Goal: Transaction & Acquisition: Purchase product/service

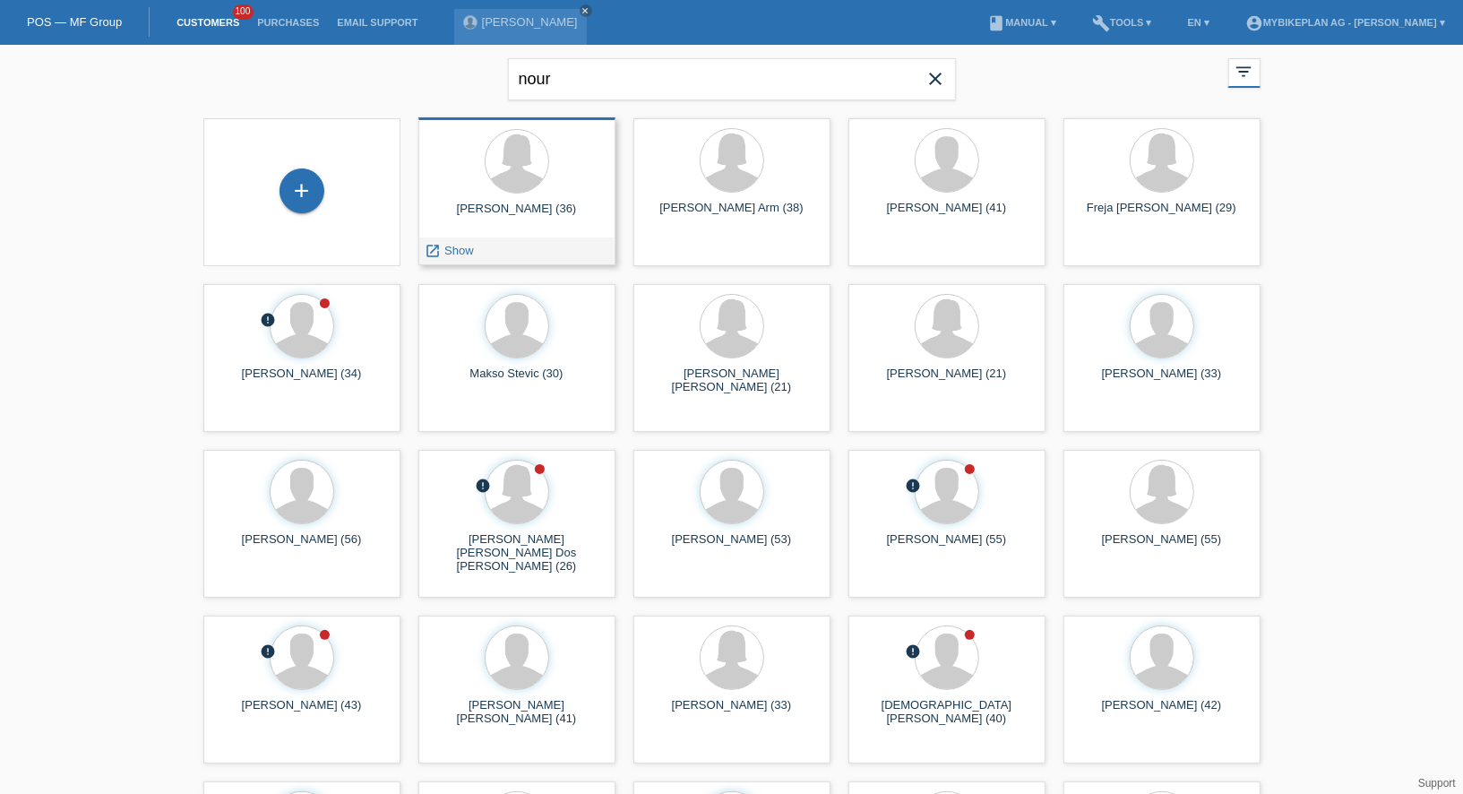
type input "nour"
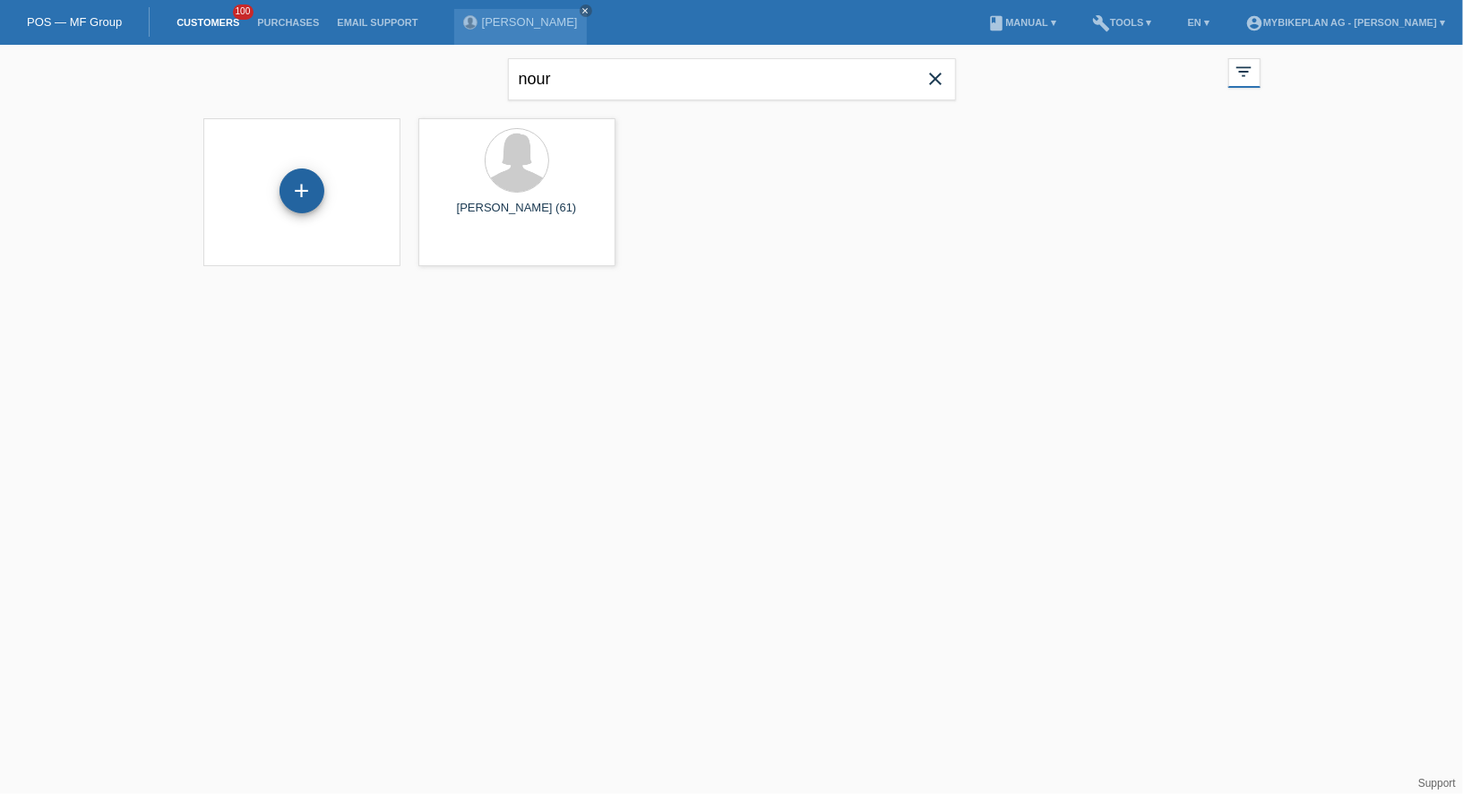
click at [311, 193] on div "+" at bounding box center [302, 190] width 45 height 45
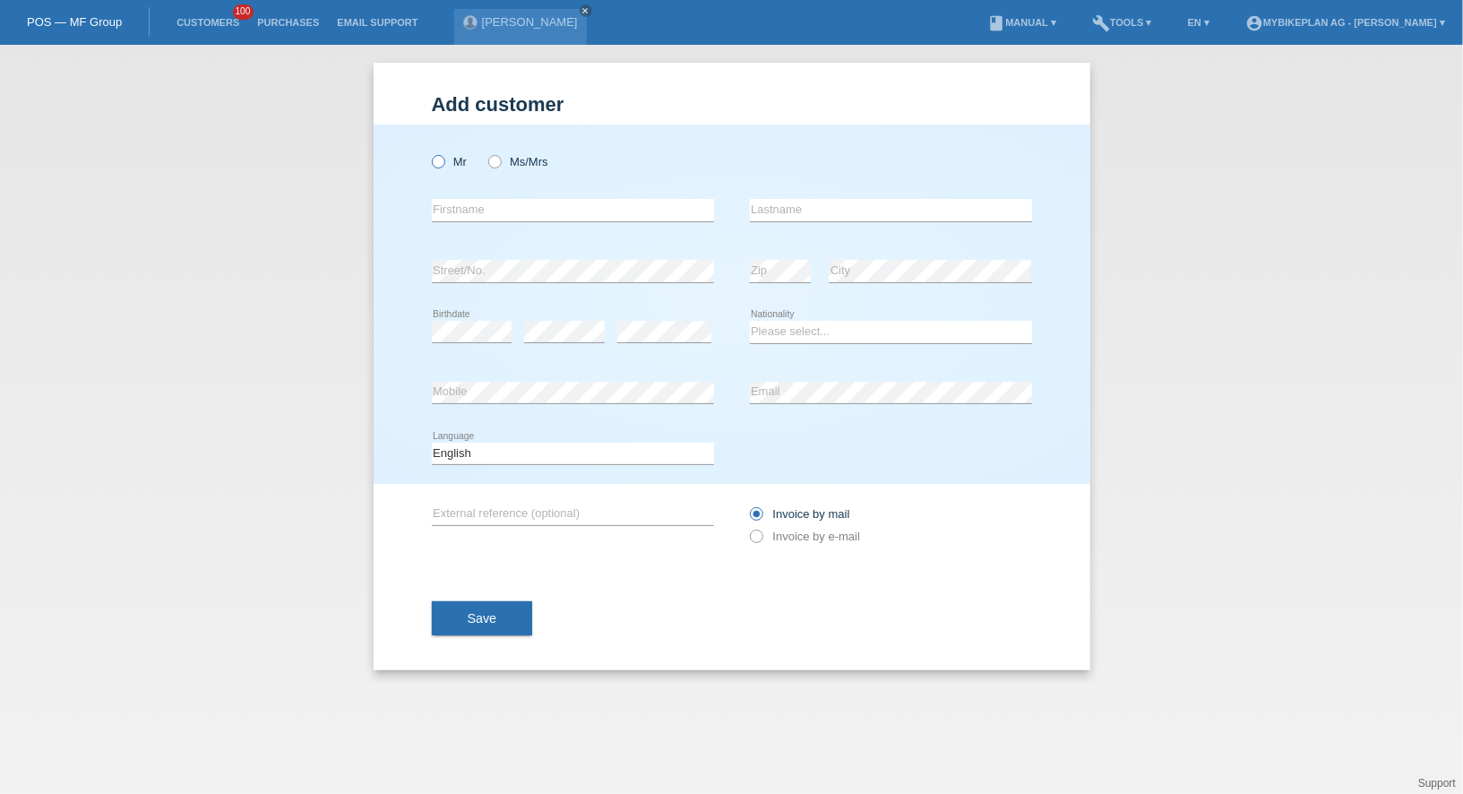
click at [444, 165] on label "Mr" at bounding box center [450, 161] width 36 height 13
click at [444, 165] on input "Mr" at bounding box center [438, 161] width 12 height 12
radio input "true"
click at [451, 194] on div "error Firstname" at bounding box center [573, 210] width 282 height 61
click at [451, 203] on input "text" at bounding box center [573, 210] width 282 height 22
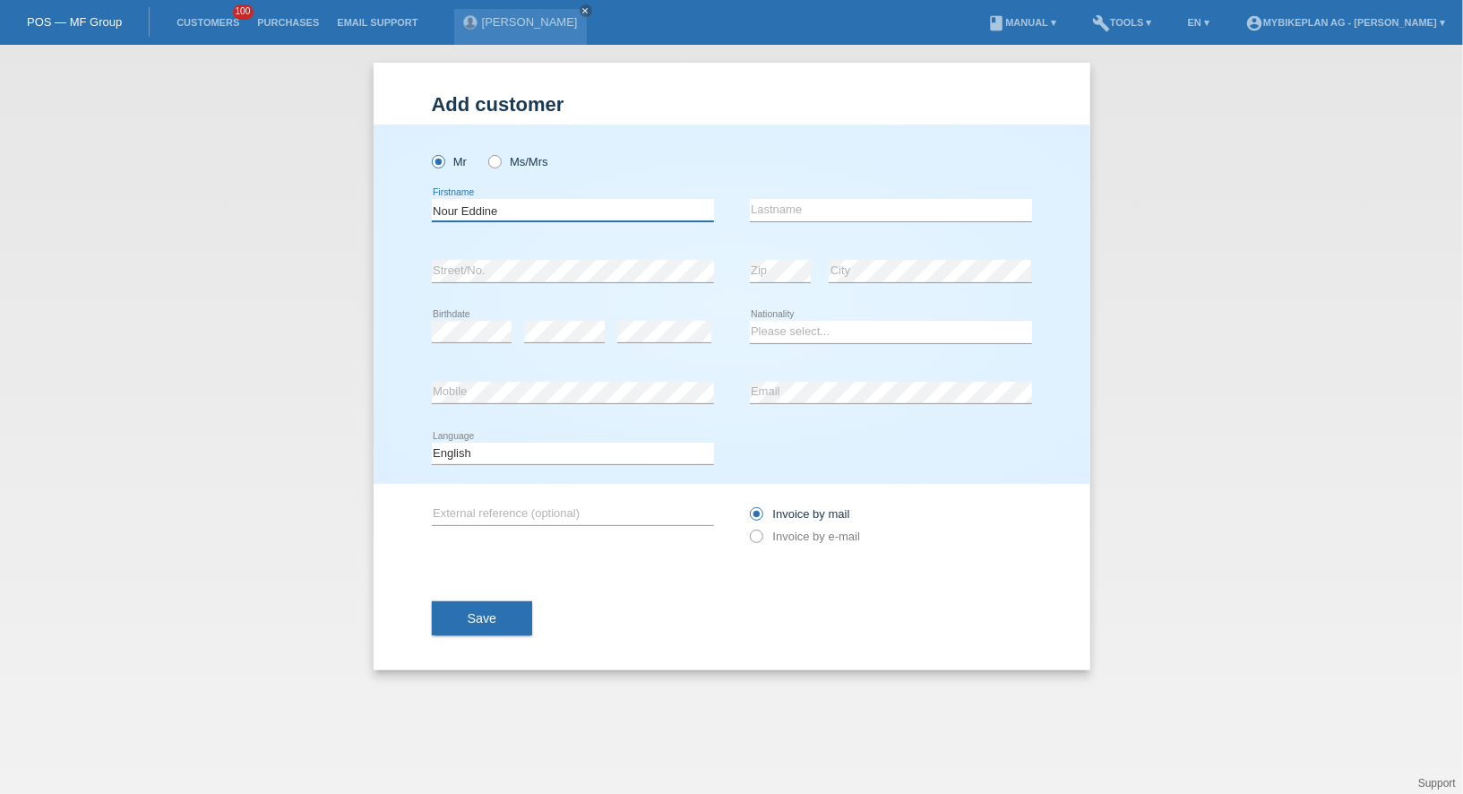
type input "Nour Eddine"
type input "Bencheikh Boutchiche"
select select "ES"
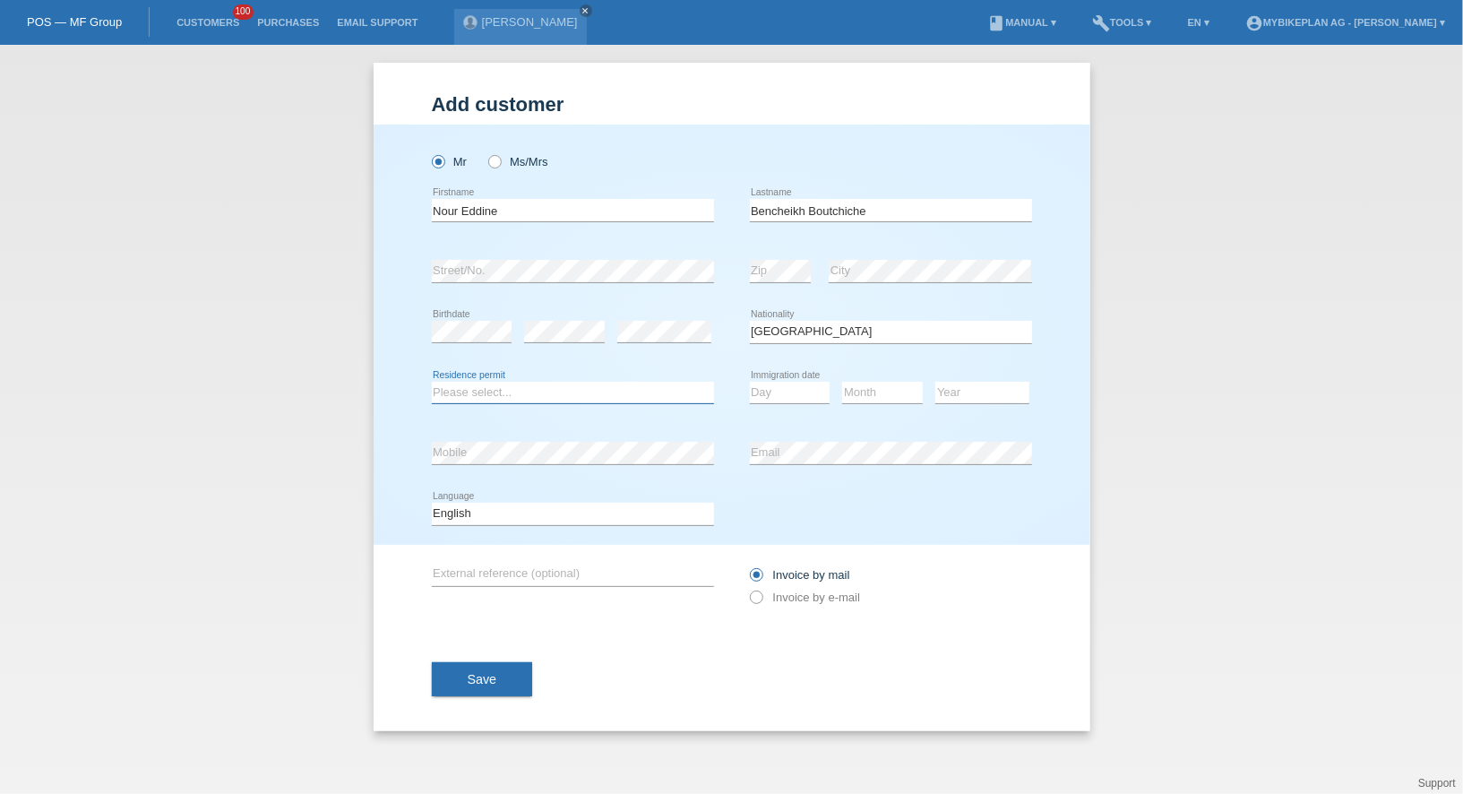
select select "B"
select select "15"
select select "12"
select select "2022"
click at [549, 520] on select "Deutsch Français Italiano English" at bounding box center [573, 514] width 282 height 22
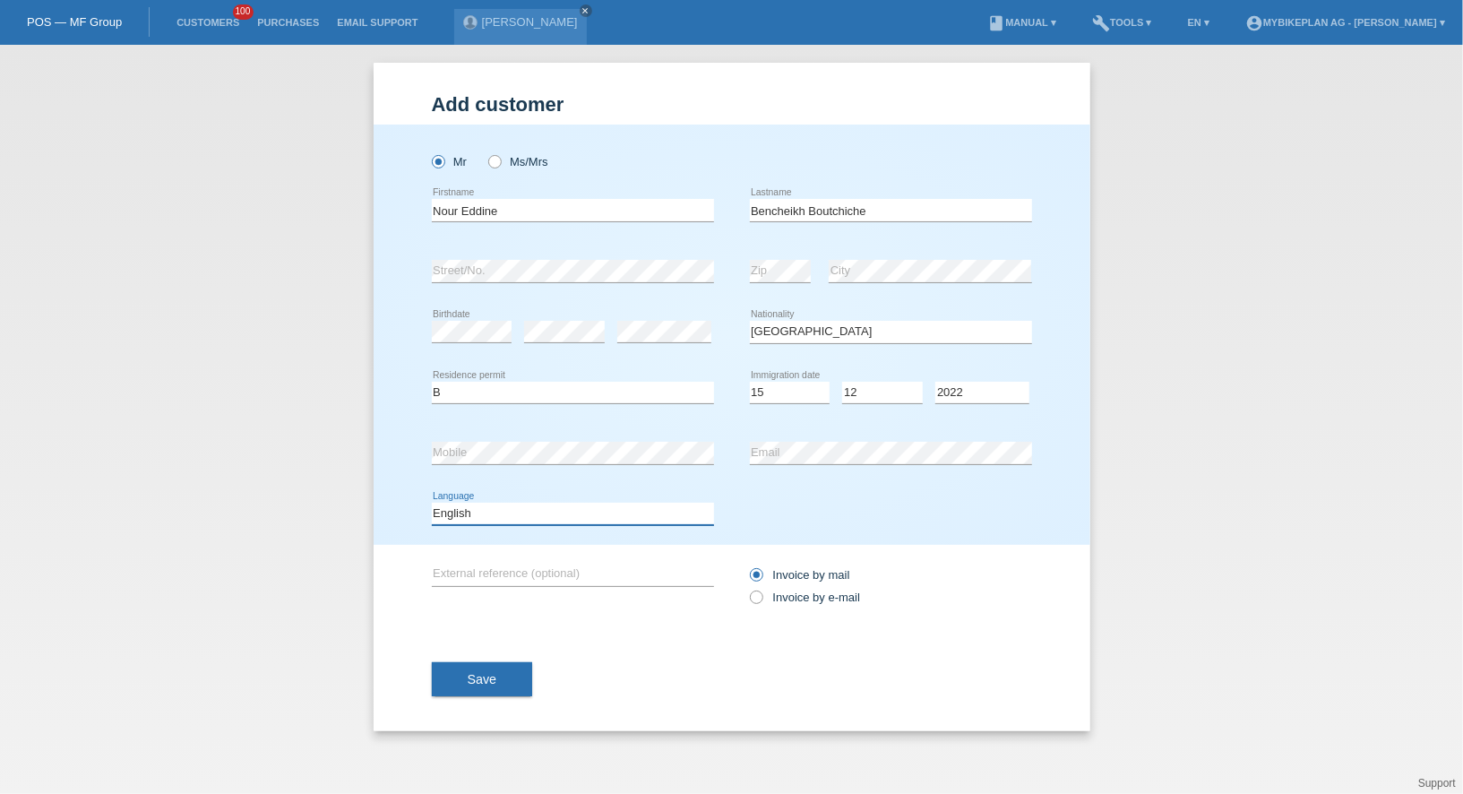
select select "de"
click at [432, 503] on select "Deutsch Français Italiano English" at bounding box center [573, 514] width 282 height 22
click at [786, 594] on label "Invoice by e-mail" at bounding box center [805, 596] width 111 height 13
click at [762, 594] on input "Invoice by e-mail" at bounding box center [756, 601] width 12 height 22
radio input "true"
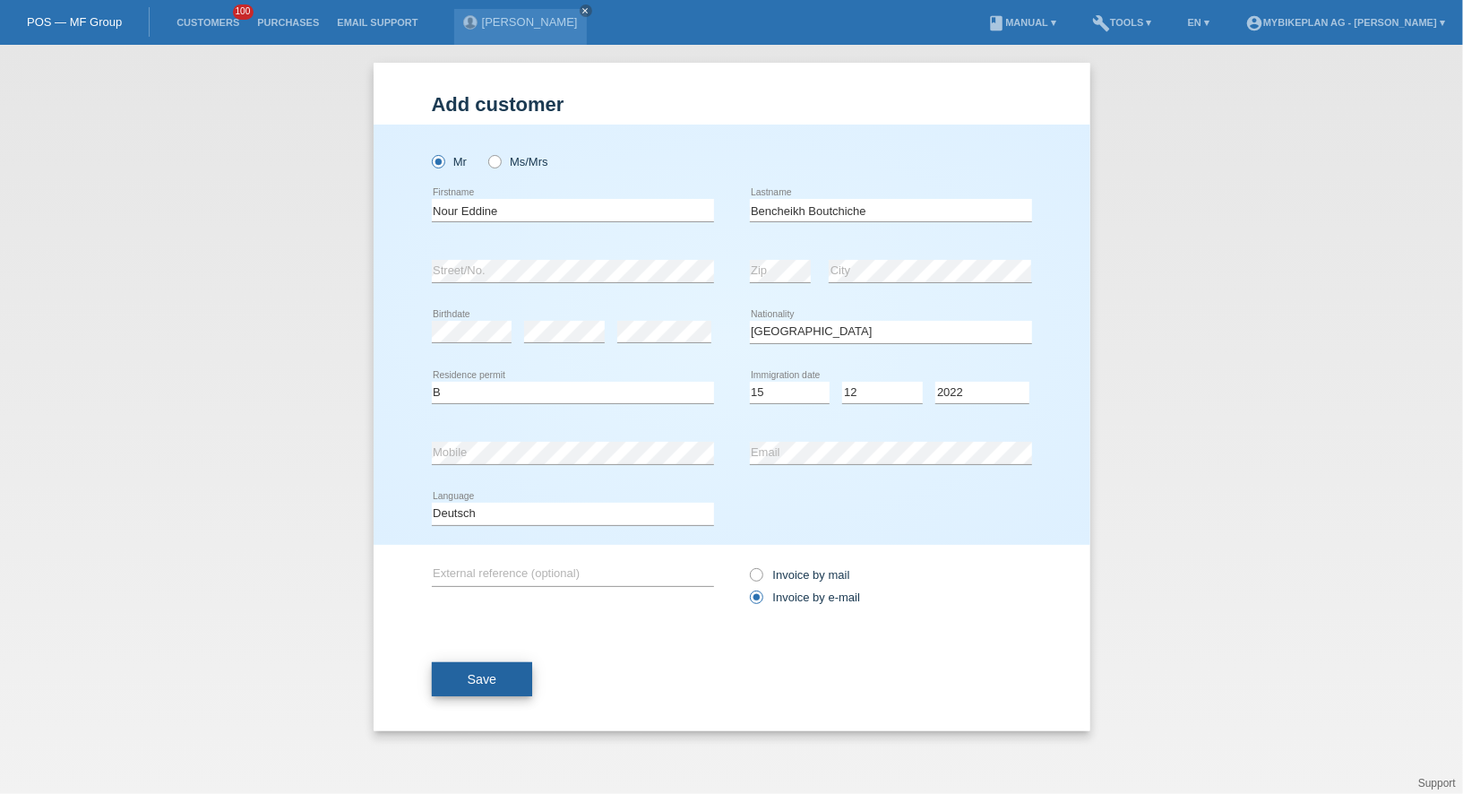
click at [469, 679] on span "Save" at bounding box center [483, 679] width 30 height 14
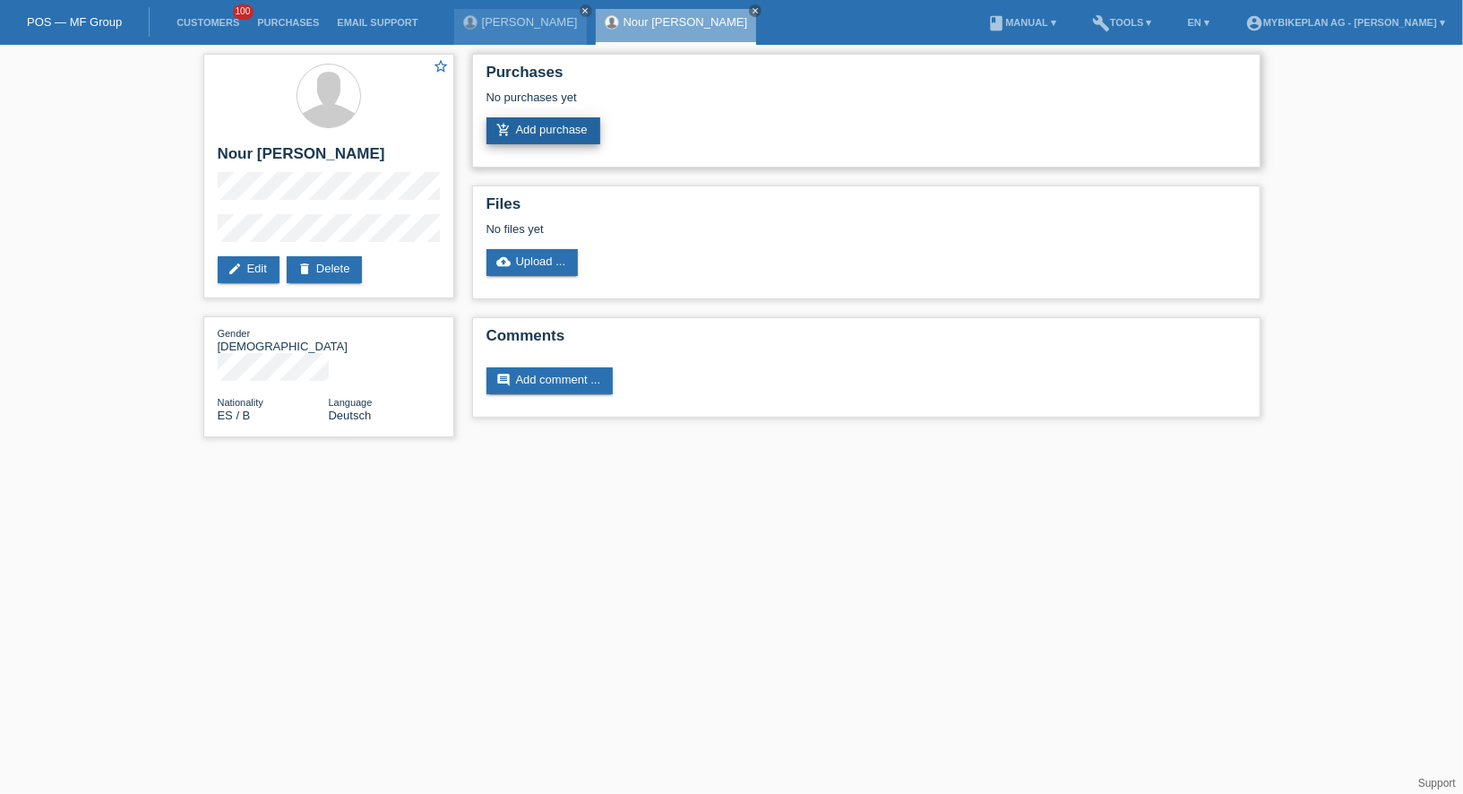
click at [527, 134] on link "add_shopping_cart Add purchase" at bounding box center [544, 130] width 114 height 27
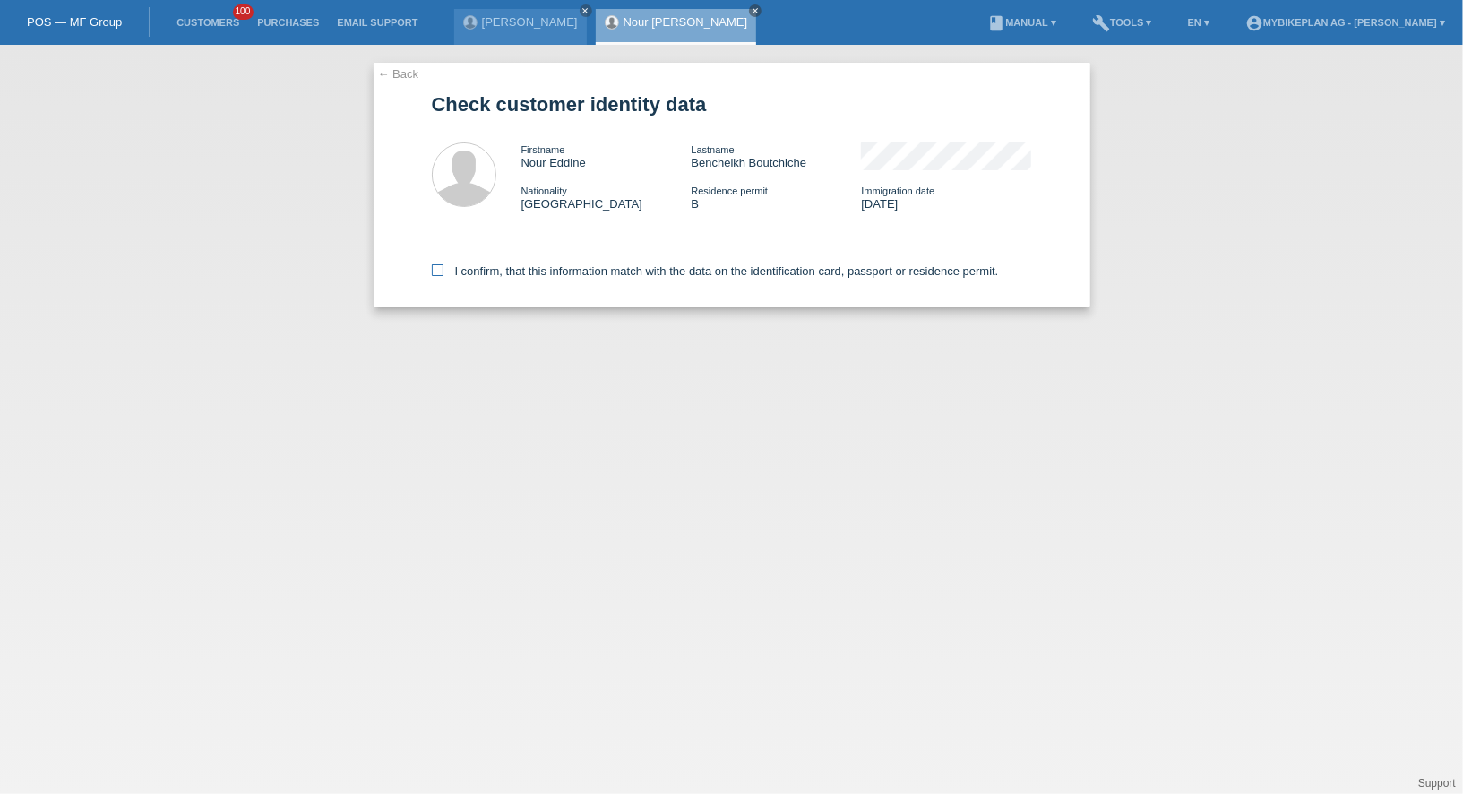
click at [482, 270] on label "I confirm, that this information match with the data on the identification card…" at bounding box center [715, 270] width 567 height 13
click at [444, 270] on input "I confirm, that this information match with the data on the identification card…" at bounding box center [438, 270] width 12 height 12
checkbox input "true"
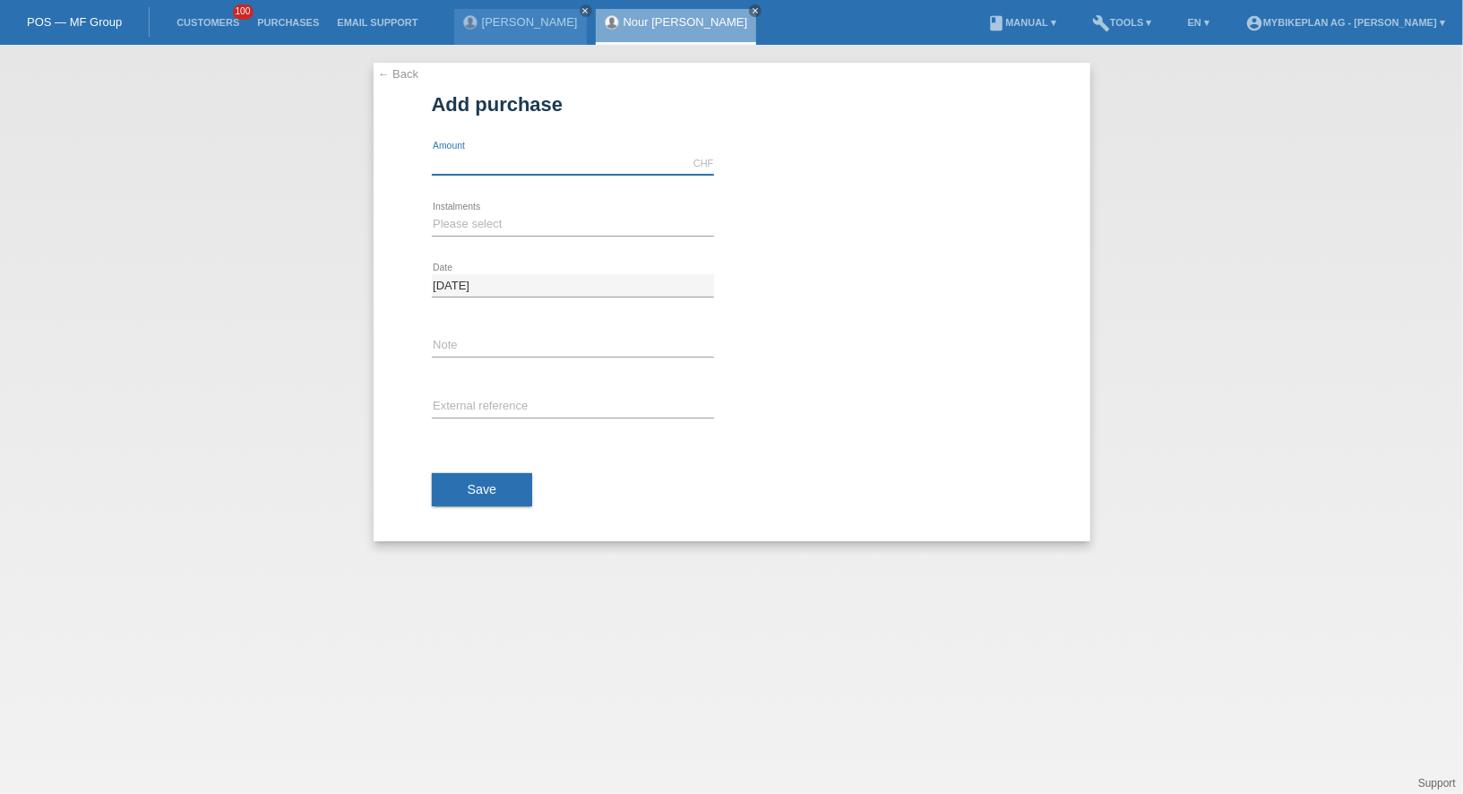
click at [461, 160] on input "text" at bounding box center [573, 163] width 282 height 22
type input "6799.00"
click at [446, 221] on select "Please select 6 instalments 12 instalments 18 instalments 24 instalments 36 ins…" at bounding box center [573, 224] width 282 height 22
select select "486"
click at [432, 213] on select "Please select 6 instalments 12 instalments 18 instalments 24 instalments 36 ins…" at bounding box center [573, 224] width 282 height 22
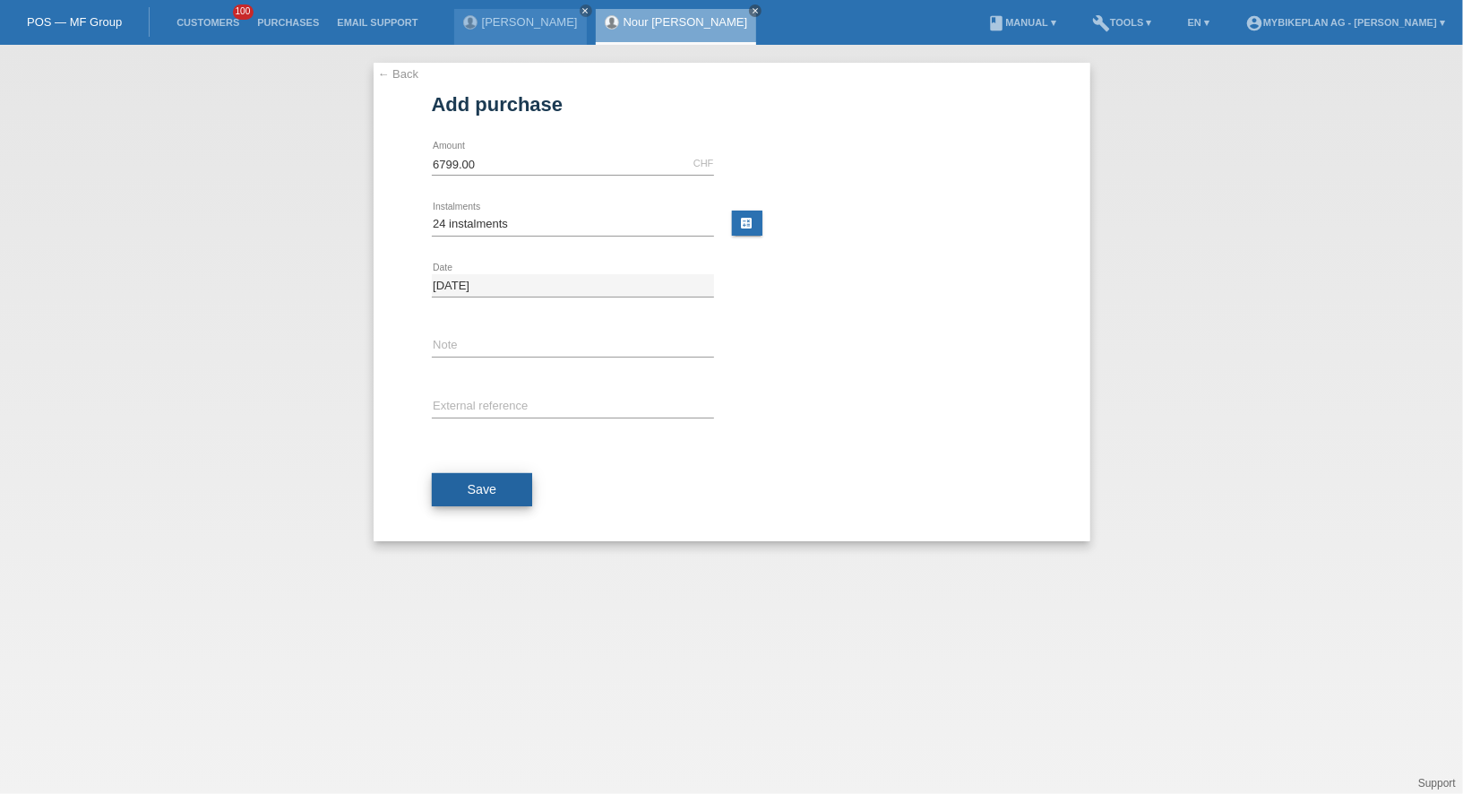
click at [468, 487] on span "Save" at bounding box center [483, 489] width 30 height 14
